Goal: Task Accomplishment & Management: Manage account settings

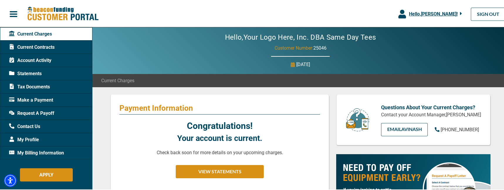
scroll to position [29, 0]
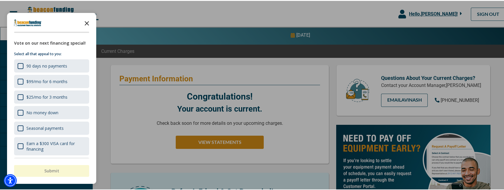
click at [85, 22] on icon "Close the survey" at bounding box center [87, 22] width 12 height 12
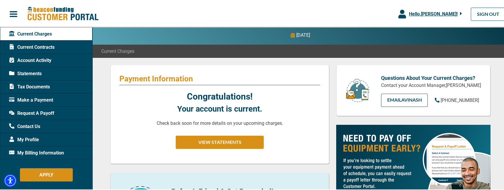
click at [42, 84] on span "Tax Documents" at bounding box center [29, 85] width 41 height 7
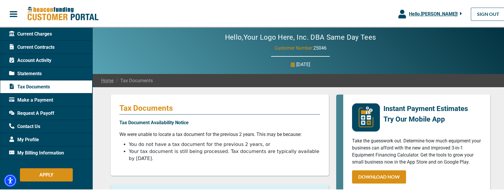
click at [31, 70] on span "Statements" at bounding box center [25, 72] width 33 height 7
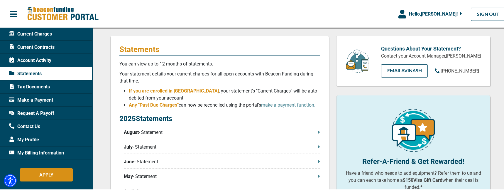
scroll to position [88, 0]
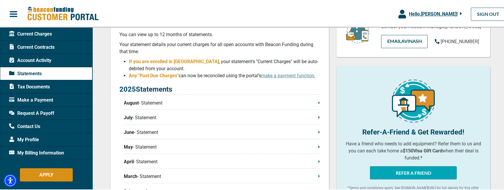
click at [156, 101] on p "August - Statement" at bounding box center [222, 102] width 196 height 7
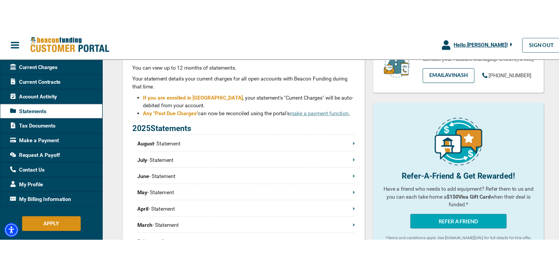
scroll to position [0, 0]
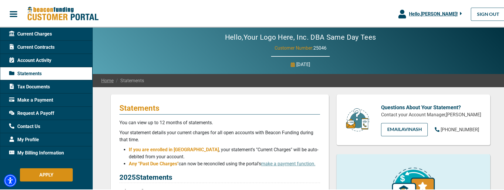
click at [34, 45] on span "Current Contracts" at bounding box center [31, 46] width 45 height 7
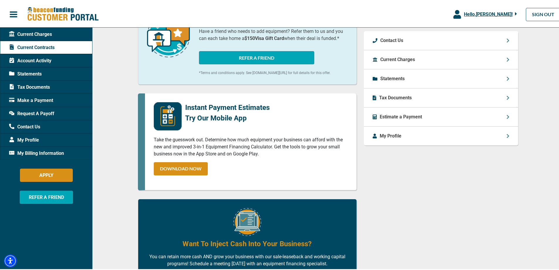
scroll to position [250, 0]
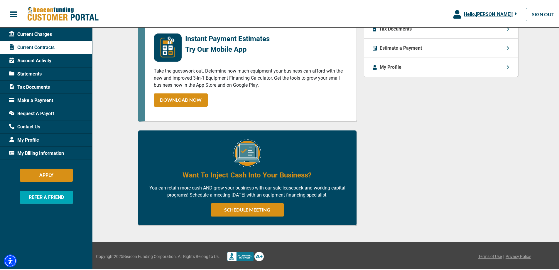
click at [508, 14] on div "Hello, [PERSON_NAME] !" at bounding box center [489, 13] width 56 height 7
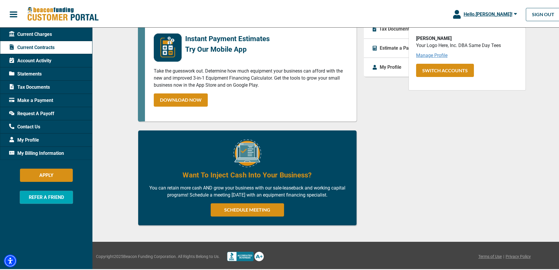
click at [425, 53] on link "Manage Profile" at bounding box center [431, 54] width 31 height 6
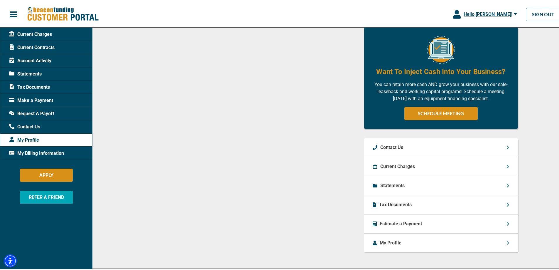
scroll to position [355, 0]
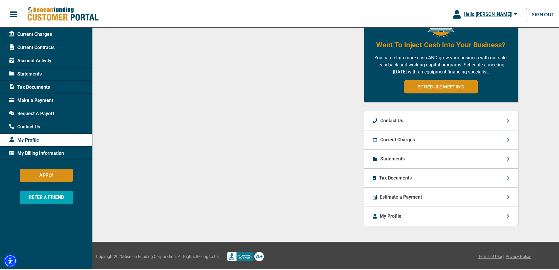
click at [389, 190] on p "My Profile" at bounding box center [391, 214] width 22 height 7
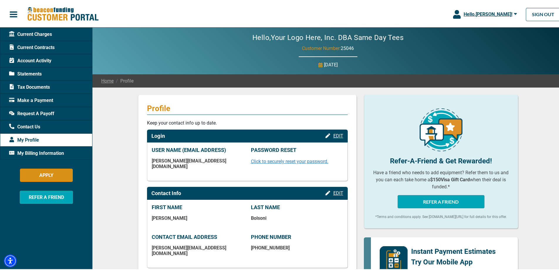
click at [43, 32] on span "Current Charges" at bounding box center [30, 33] width 43 height 7
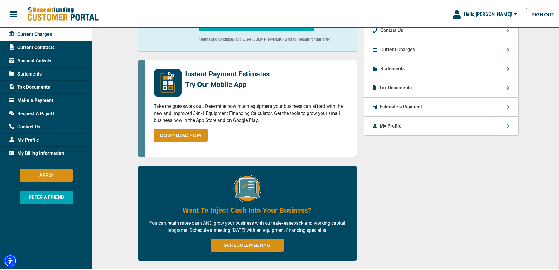
scroll to position [275, 0]
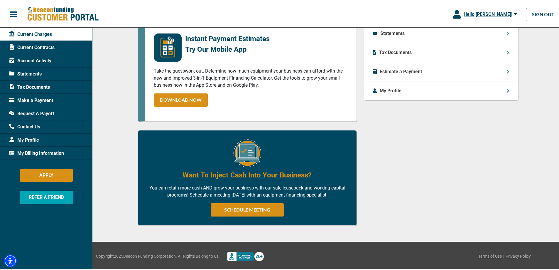
click at [33, 58] on span "Account Activity" at bounding box center [30, 59] width 42 height 7
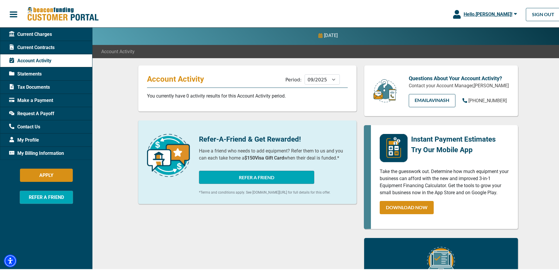
scroll to position [59, 0]
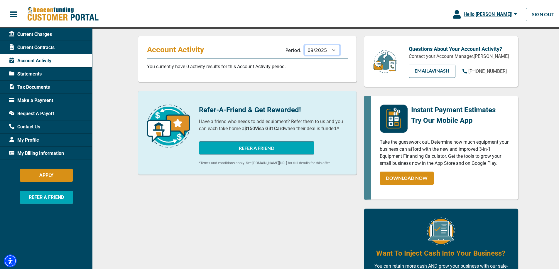
click at [329, 50] on select "10/2025 09/2025 08/2025 07/2025 06/2025 05/2025 04/2025 03/2025 02/2025 01/2025…" at bounding box center [322, 49] width 35 height 10
click at [305, 44] on select "10/2025 09/2025 08/2025 07/2025 06/2025 05/2025 04/2025 03/2025 02/2025 01/2025…" at bounding box center [322, 49] width 35 height 10
click at [328, 49] on select "10/2025 09/2025 08/2025 07/2025 06/2025 05/2025 04/2025 03/2025 02/2025 01/2025…" at bounding box center [322, 49] width 35 height 10
select select "07/2025"
click at [305, 44] on select "10/2025 09/2025 08/2025 07/2025 06/2025 05/2025 04/2025 03/2025 02/2025 01/2025…" at bounding box center [322, 49] width 35 height 10
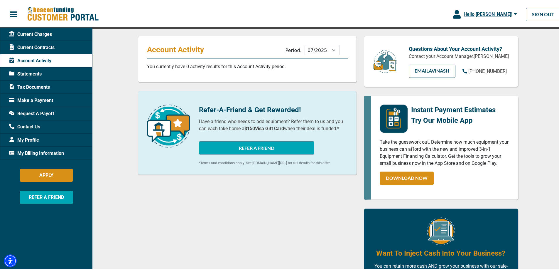
click at [47, 153] on span "My Billing Information" at bounding box center [36, 151] width 55 height 7
